Goal: Check status: Check status

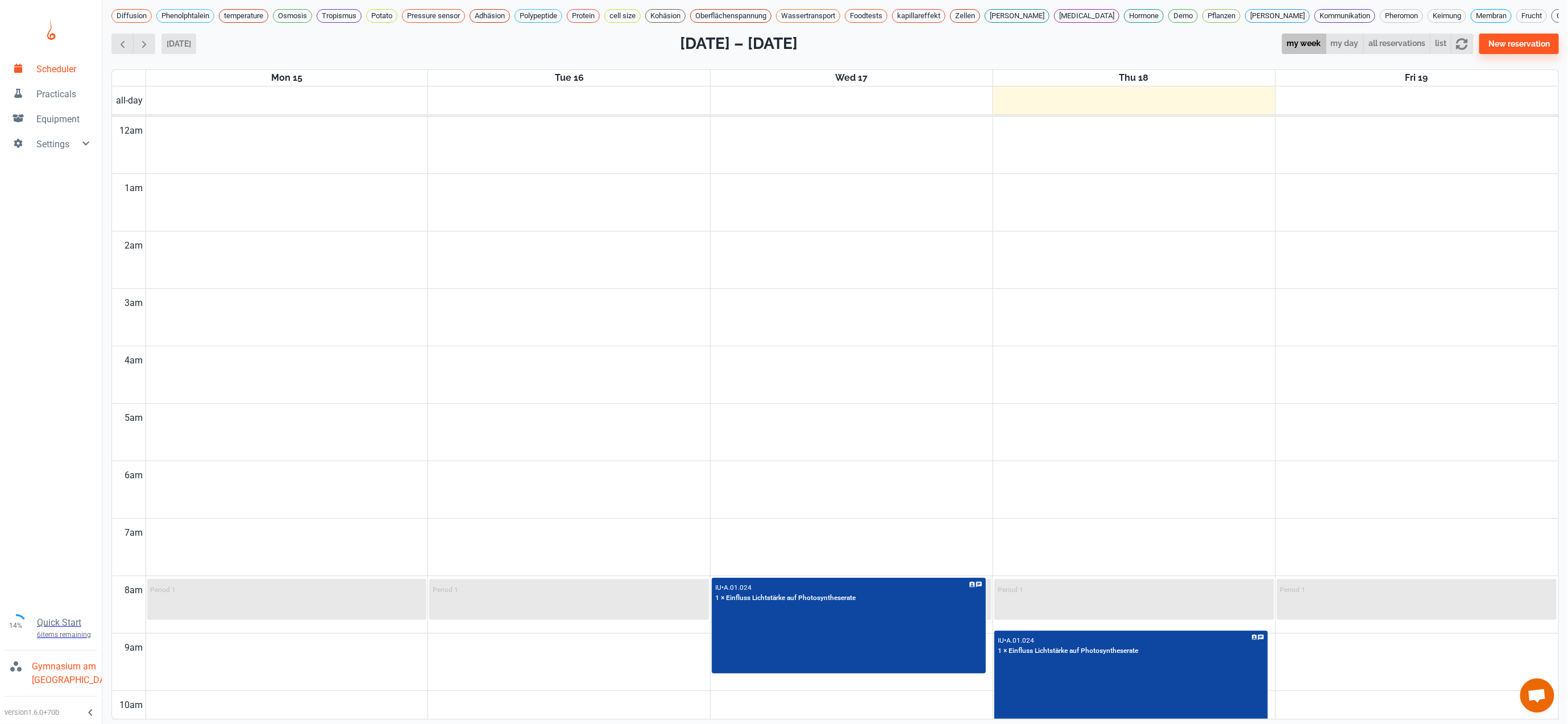
scroll to position [707, 0]
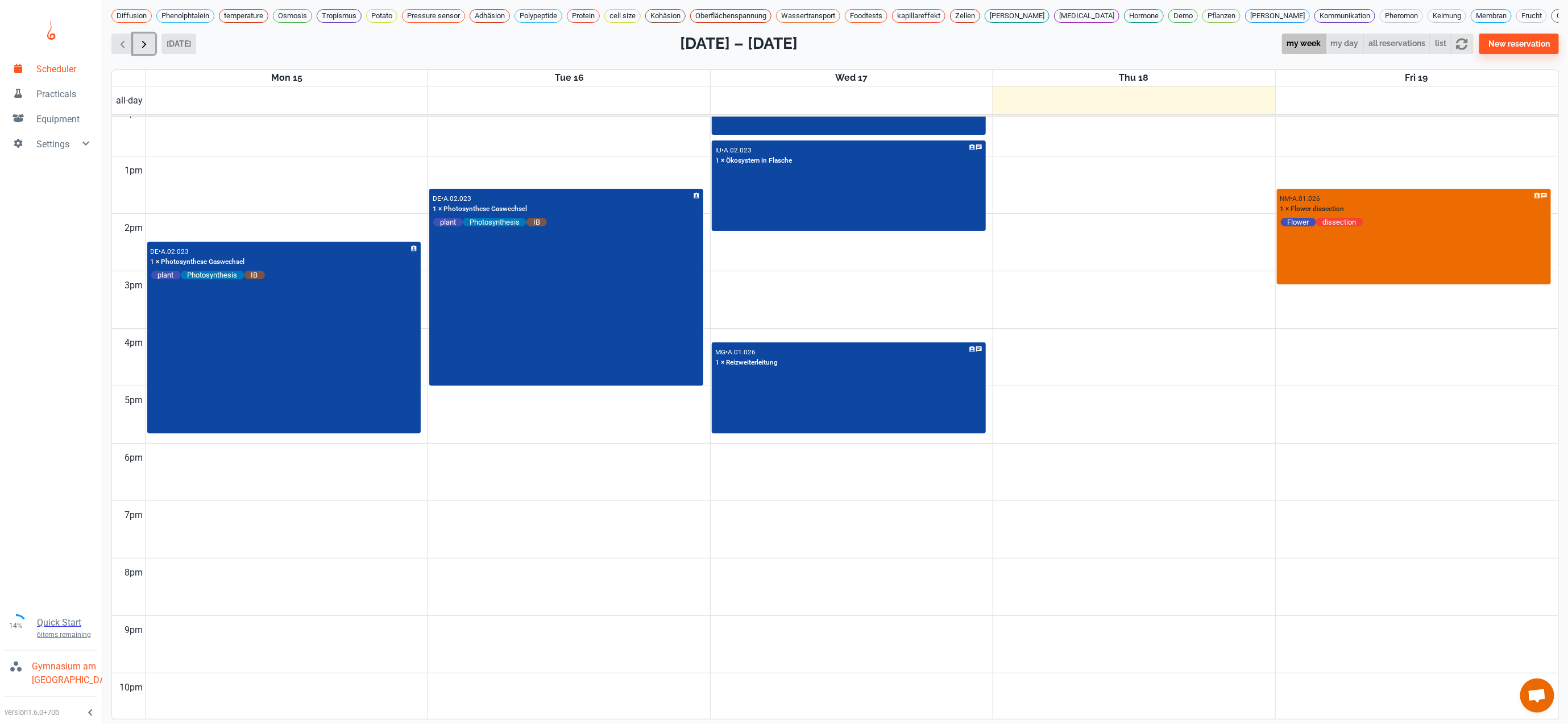
click at [140, 50] on span "button" at bounding box center [144, 43] width 12 height 12
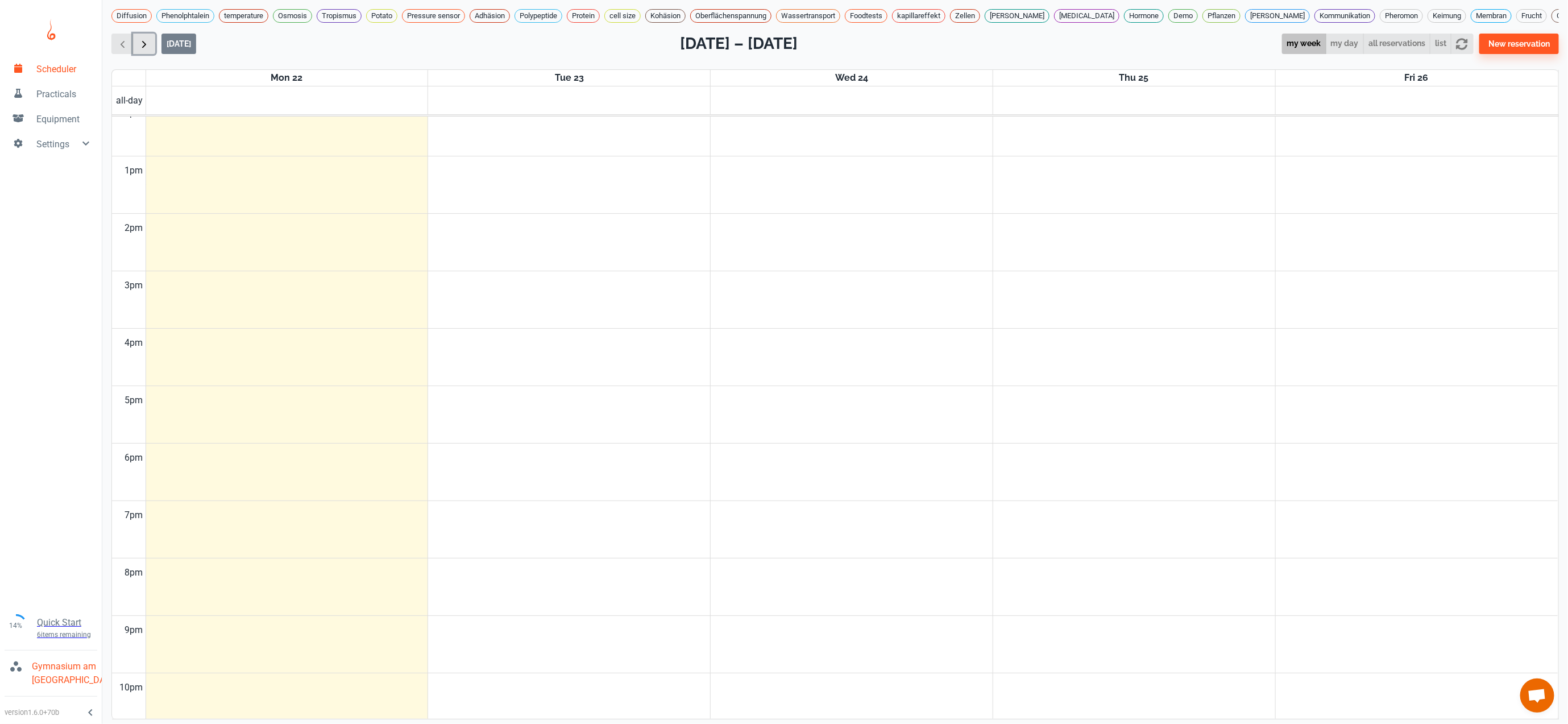
scroll to position [462, 0]
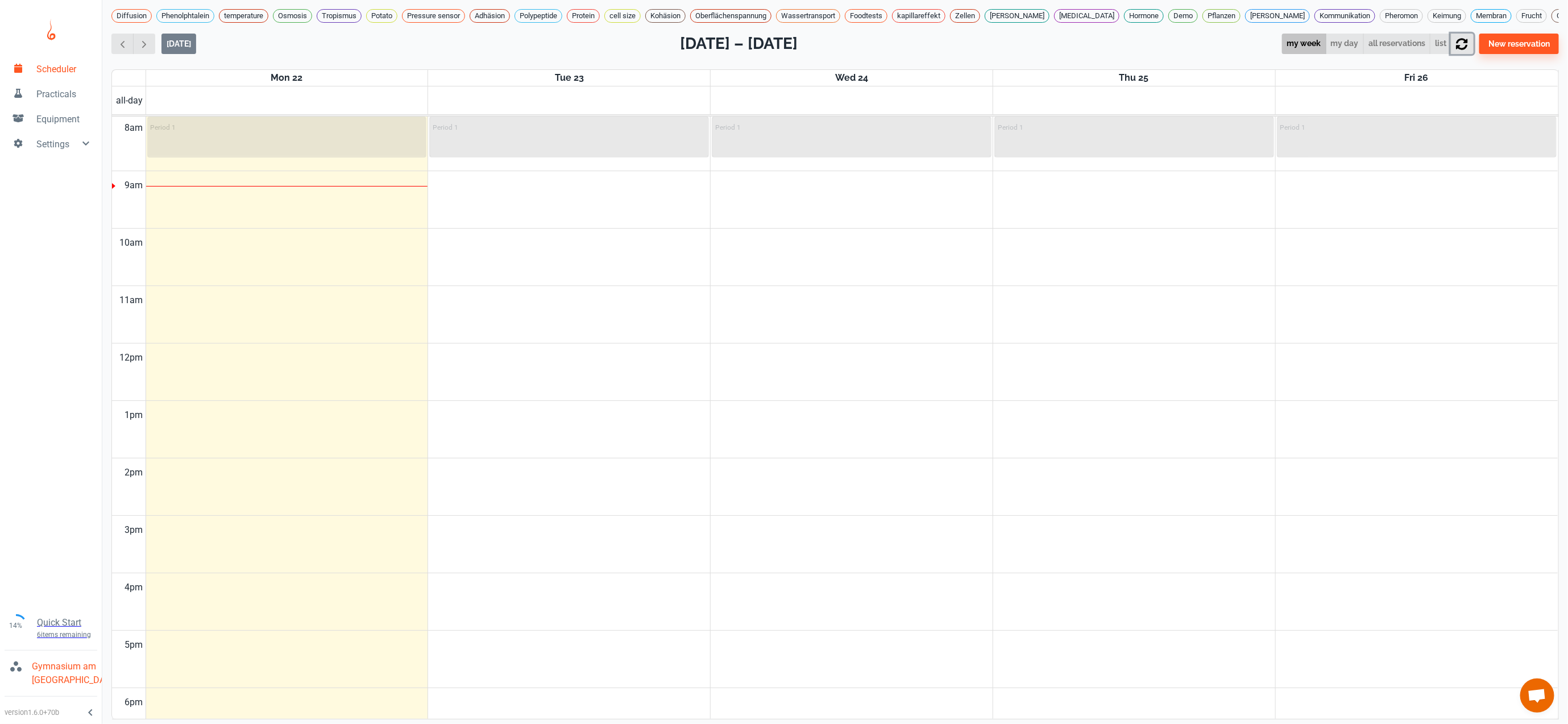
click at [1467, 50] on icon "button" at bounding box center [1461, 43] width 12 height 12
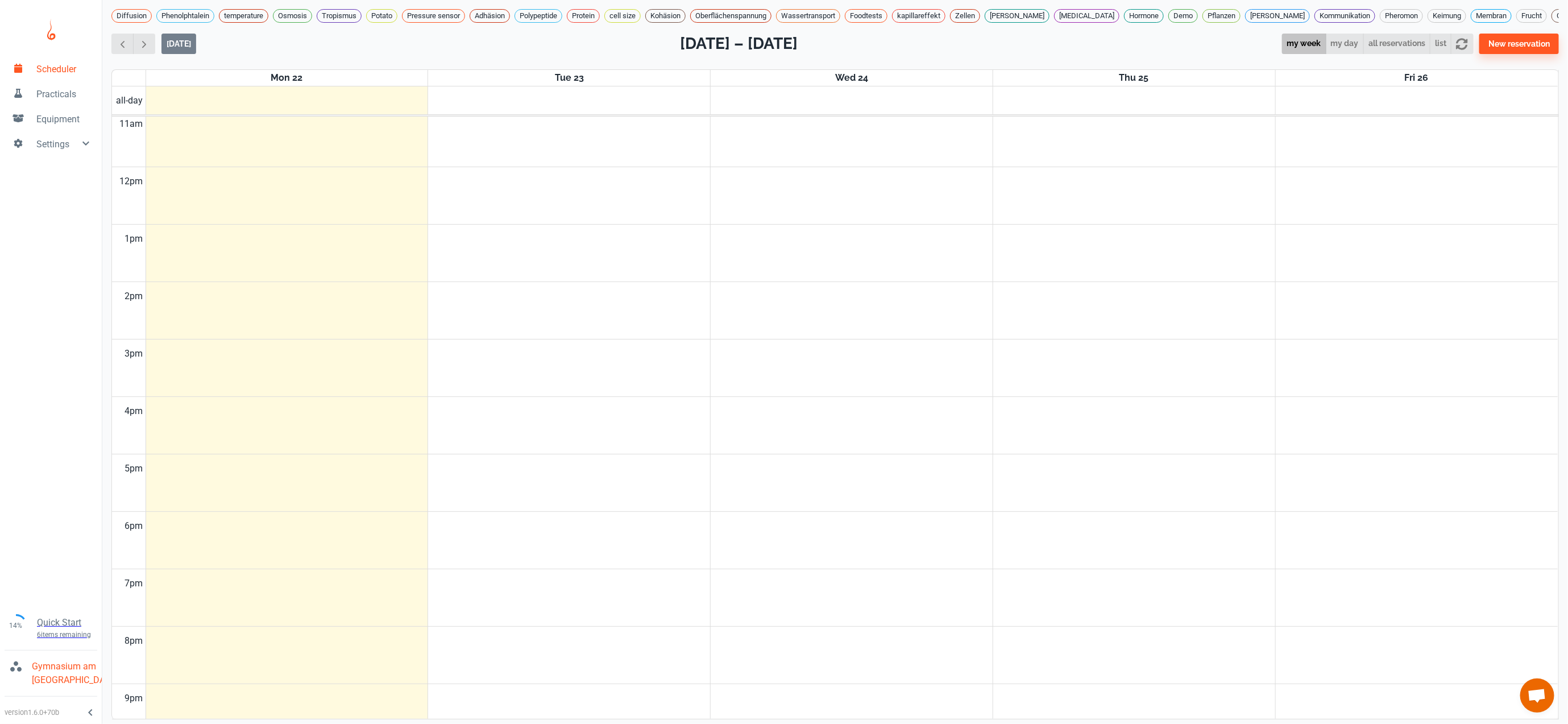
scroll to position [770, 0]
